Goal: Task Accomplishment & Management: Use online tool/utility

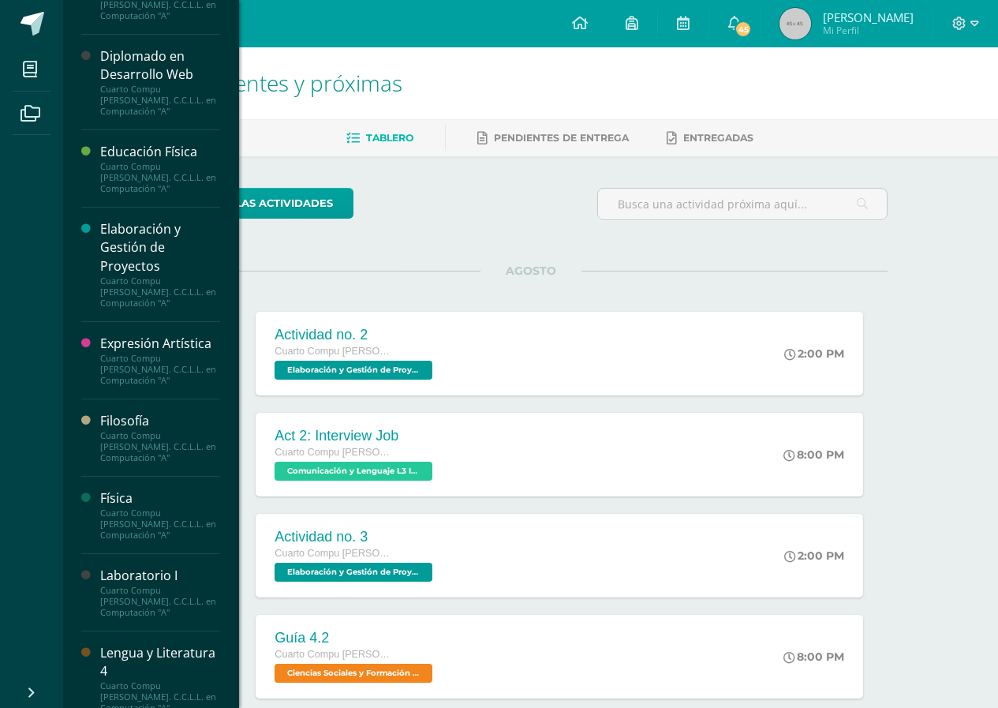
scroll to position [394, 0]
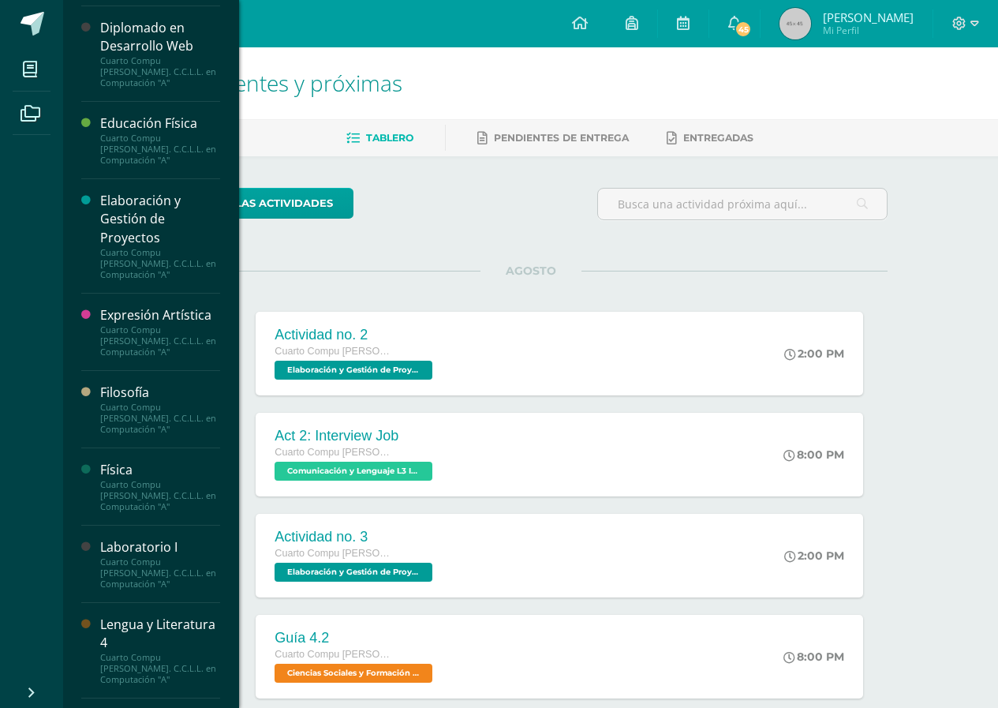
click at [139, 568] on div "Cuarto Compu [PERSON_NAME]. C.C.L.L. en Computación "A"" at bounding box center [160, 572] width 120 height 33
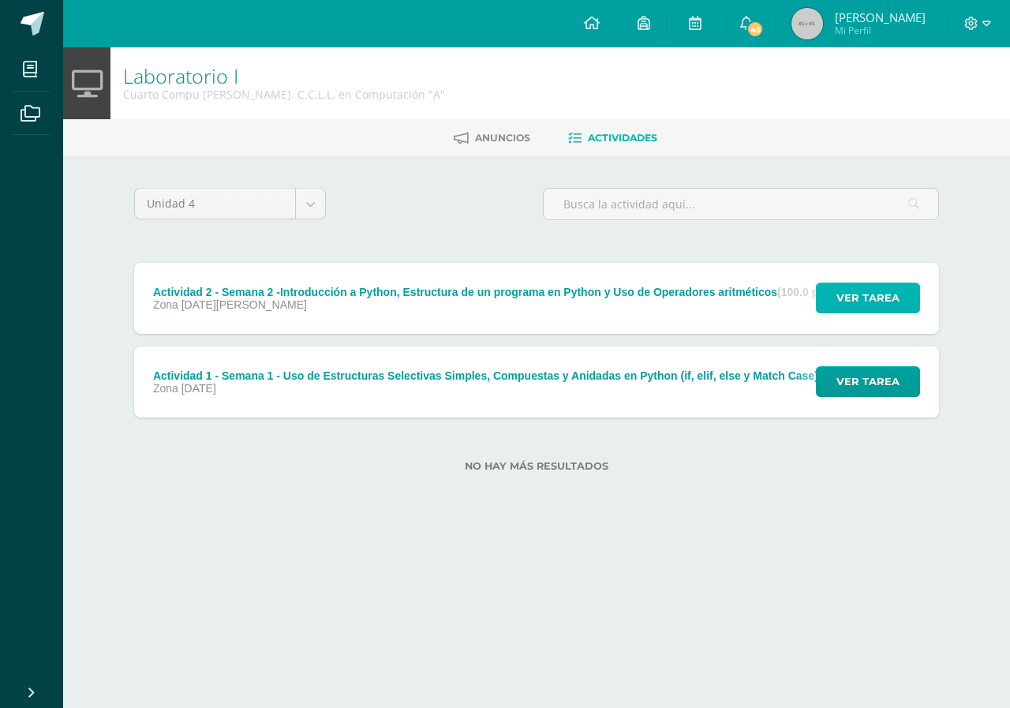
click at [865, 307] on span "Ver tarea" at bounding box center [867, 297] width 63 height 29
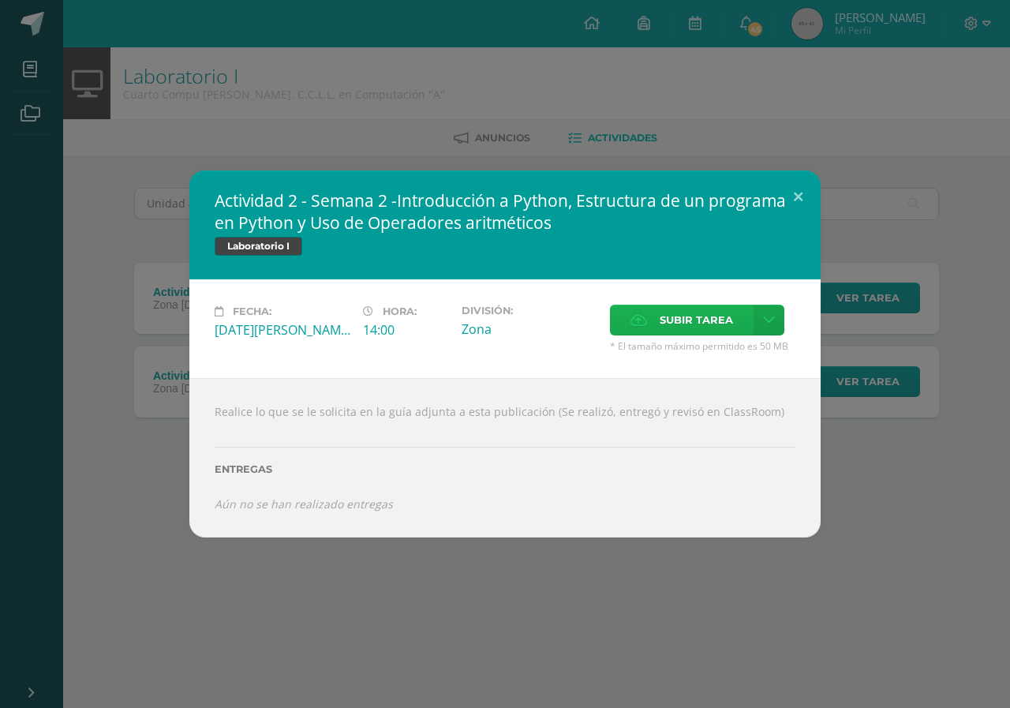
click at [716, 319] on span "Subir tarea" at bounding box center [695, 319] width 73 height 29
click at [0, 0] on input "Subir tarea" at bounding box center [0, 0] width 0 height 0
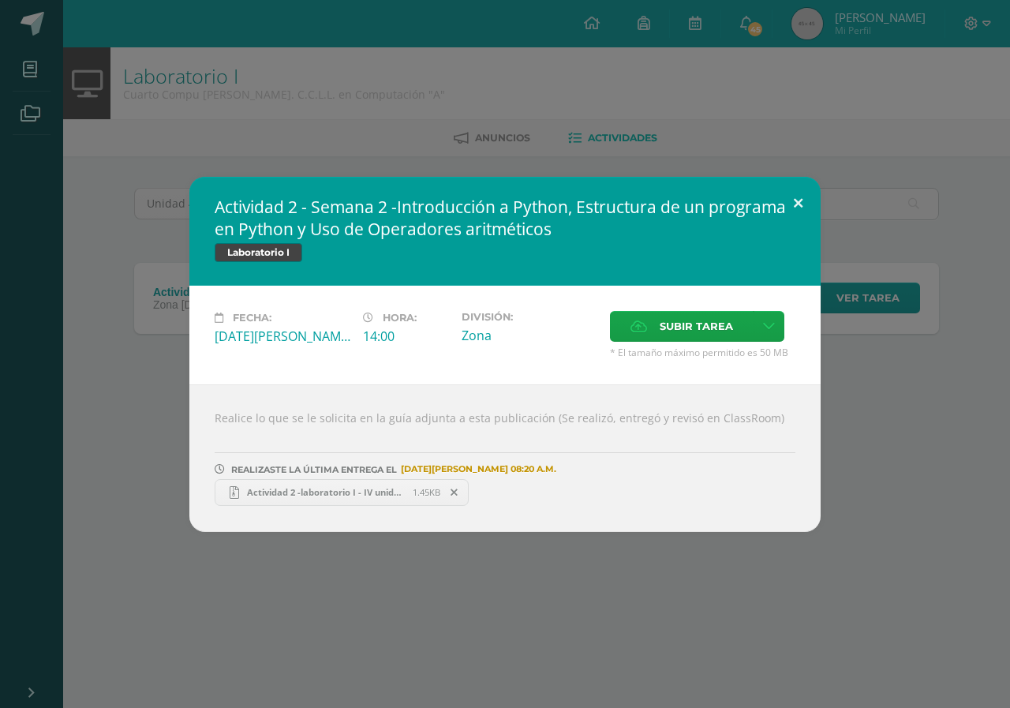
click at [799, 207] on button at bounding box center [797, 204] width 45 height 54
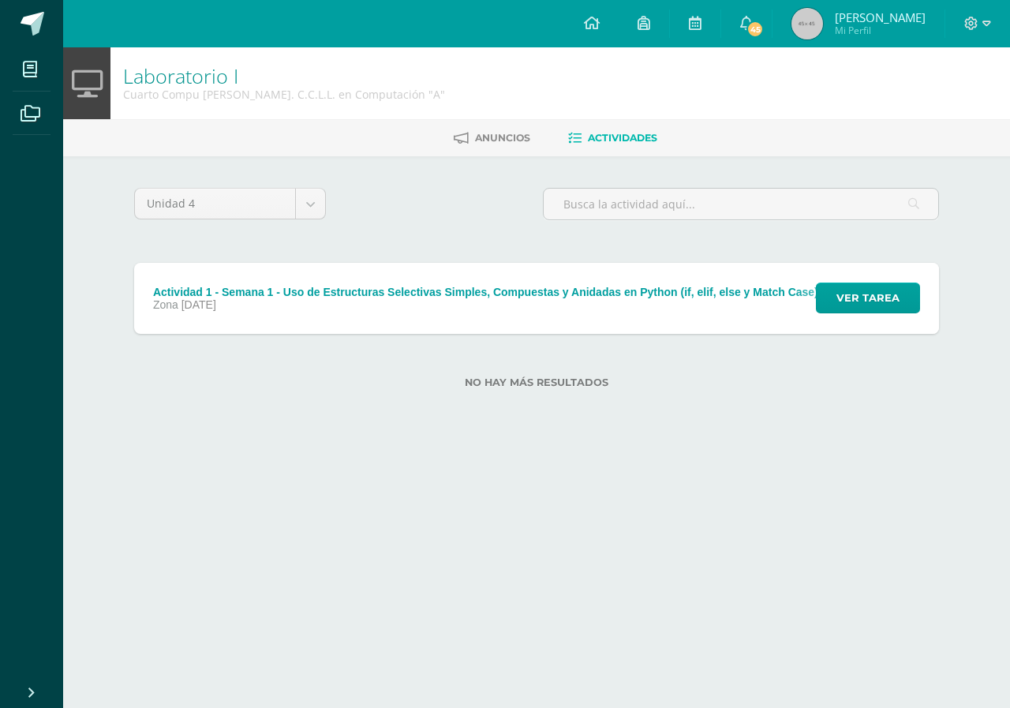
click at [329, 315] on div "Actividad 1 - Semana 1 - Uso de Estructuras Selectivas Simples, Compuestas y An…" at bounding box center [512, 298] width 757 height 71
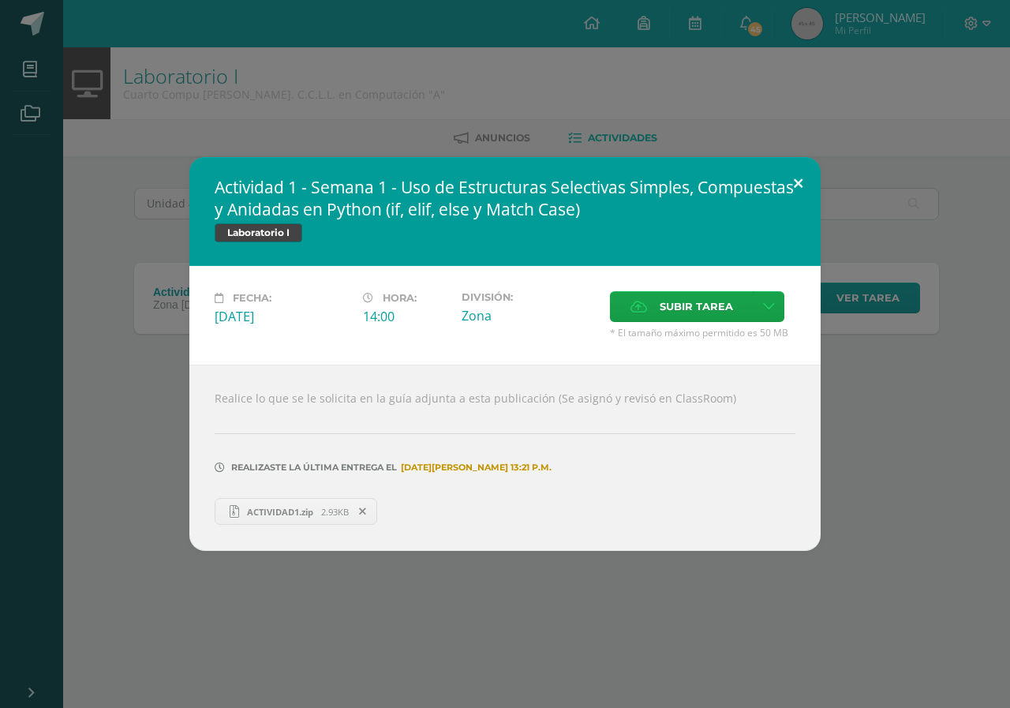
click at [798, 197] on button at bounding box center [797, 184] width 45 height 54
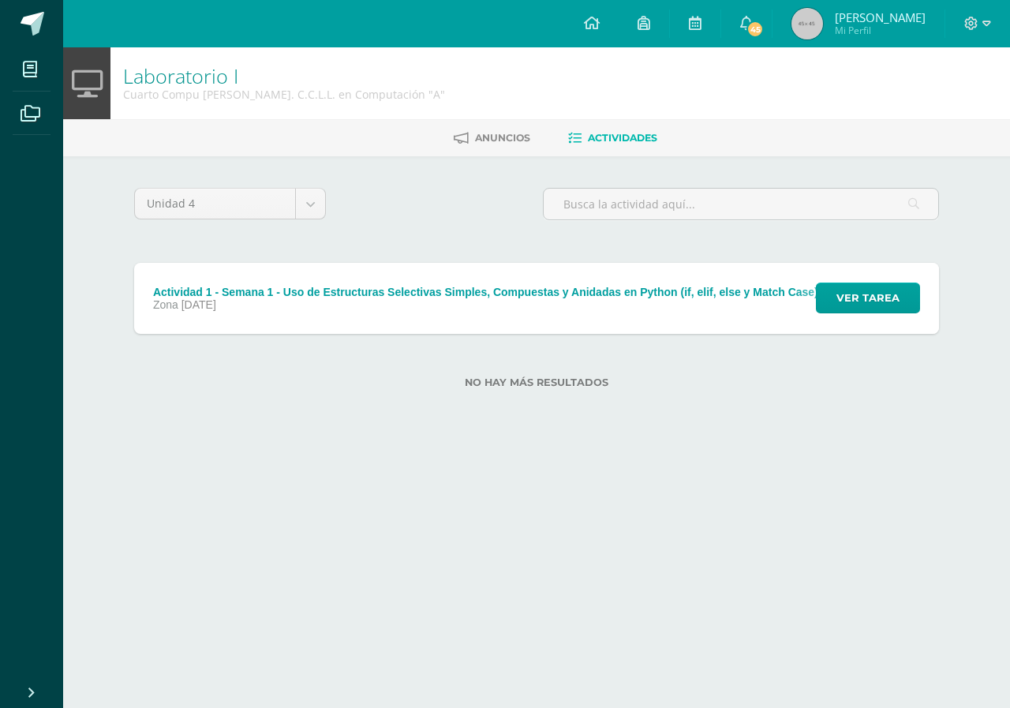
click at [437, 205] on div "Unidad 4 Unidad 1 Unidad 2 Unidad 3 Unidad 4" at bounding box center [536, 210] width 817 height 45
